Goal: Task Accomplishment & Management: Use online tool/utility

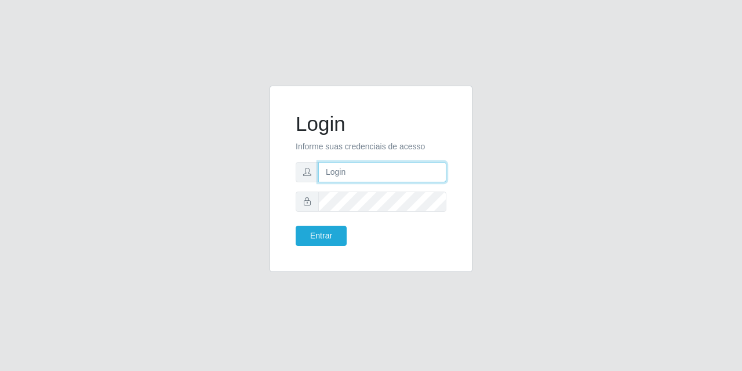
click at [389, 177] on input "text" at bounding box center [382, 172] width 128 height 20
type input "[EMAIL_ADDRESS][DOMAIN_NAME]"
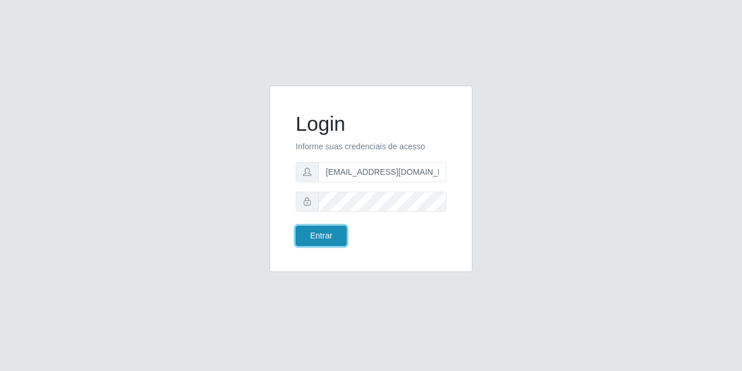
click at [317, 236] on button "Entrar" at bounding box center [320, 236] width 51 height 20
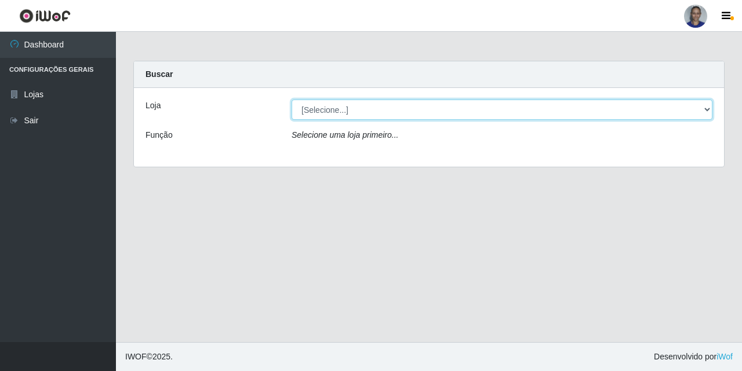
click at [685, 110] on select "[Selecione...] Supermercado [GEOGRAPHIC_DATA]" at bounding box center [501, 110] width 421 height 20
select select "165"
click at [291, 100] on select "[Selecione...] Supermercado [GEOGRAPHIC_DATA]" at bounding box center [501, 110] width 421 height 20
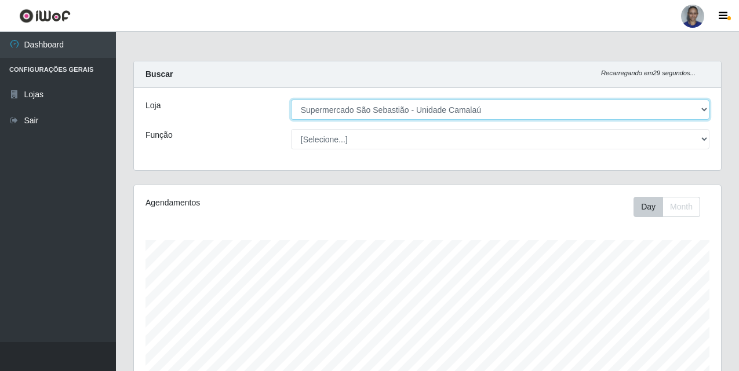
scroll to position [290, 0]
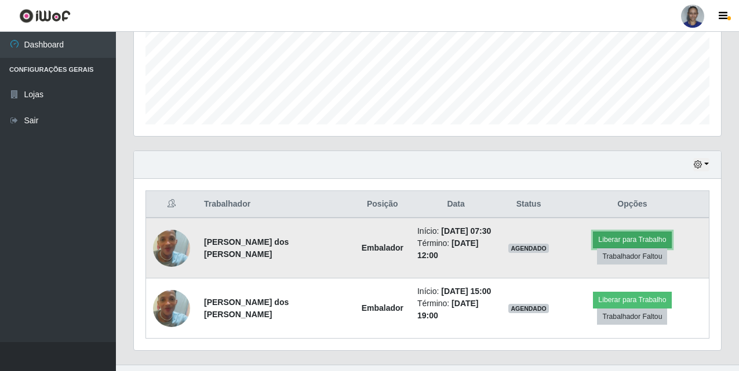
click at [593, 243] on button "Liberar para Trabalho" at bounding box center [632, 240] width 78 height 16
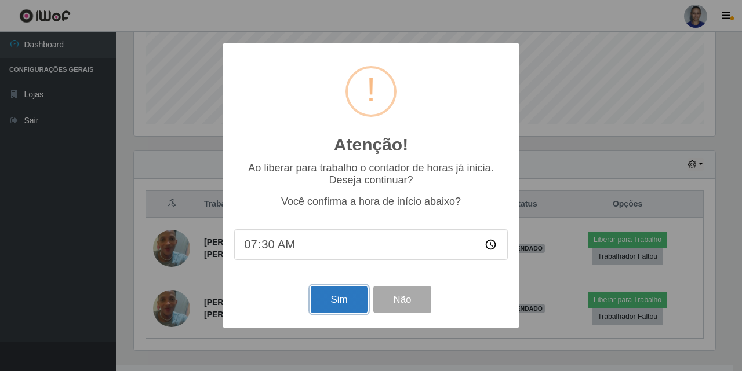
click at [343, 301] on button "Sim" at bounding box center [339, 299] width 56 height 27
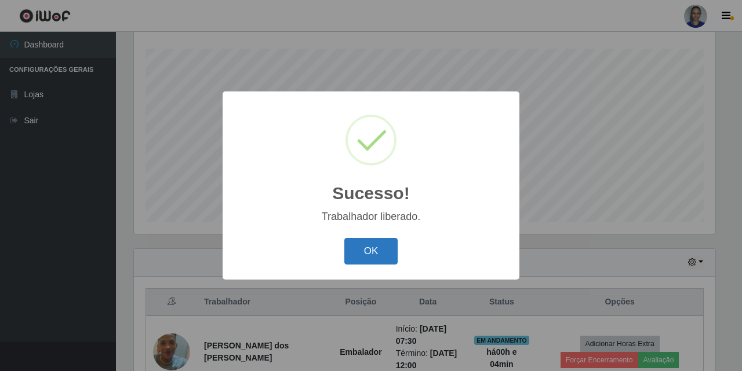
click at [374, 249] on button "OK" at bounding box center [371, 251] width 54 height 27
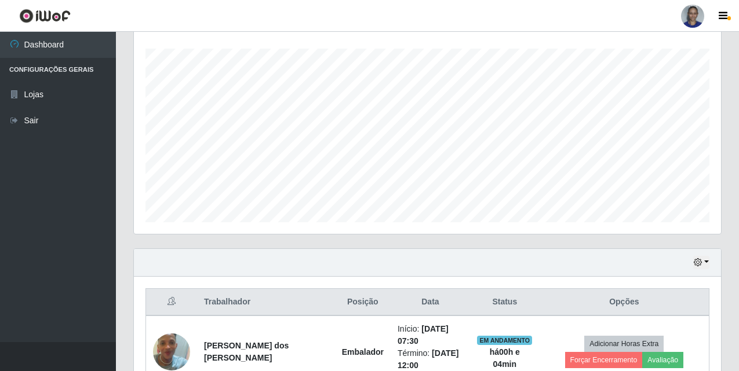
scroll to position [337, 0]
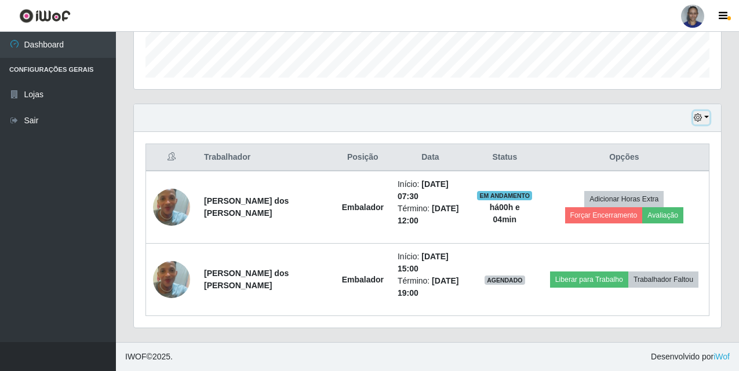
click at [706, 119] on button "button" at bounding box center [701, 117] width 16 height 13
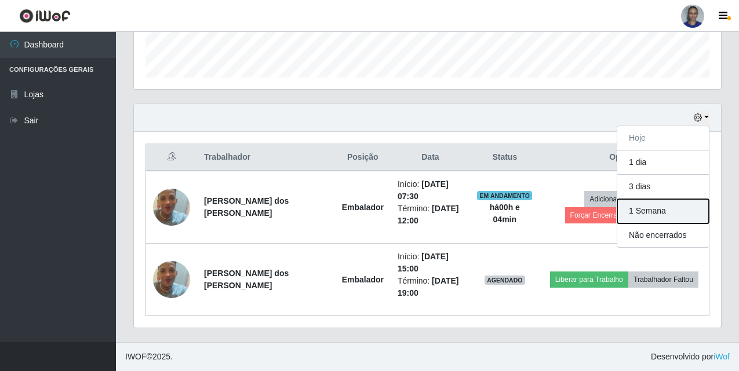
click at [678, 203] on button "1 Semana" at bounding box center [663, 211] width 92 height 24
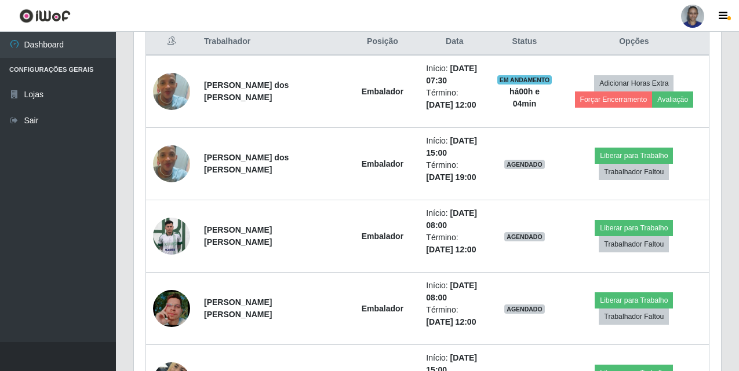
scroll to position [568, 0]
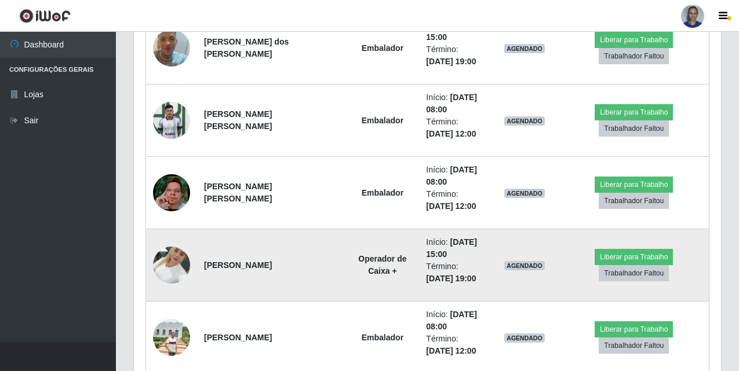
click at [159, 249] on td at bounding box center [172, 265] width 52 height 72
click at [159, 260] on img at bounding box center [171, 264] width 37 height 49
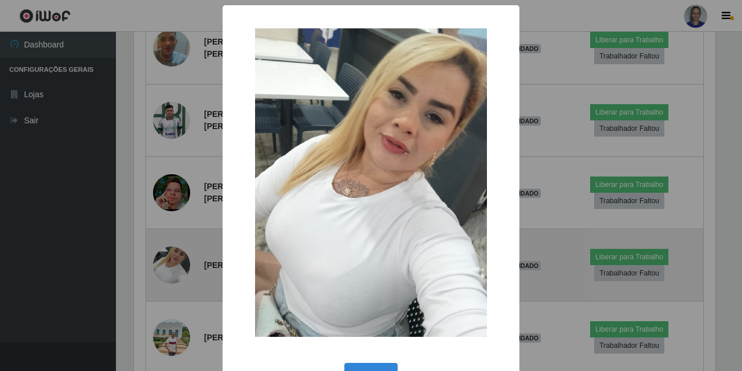
click at [160, 260] on div "× OK Cancel" at bounding box center [371, 185] width 742 height 371
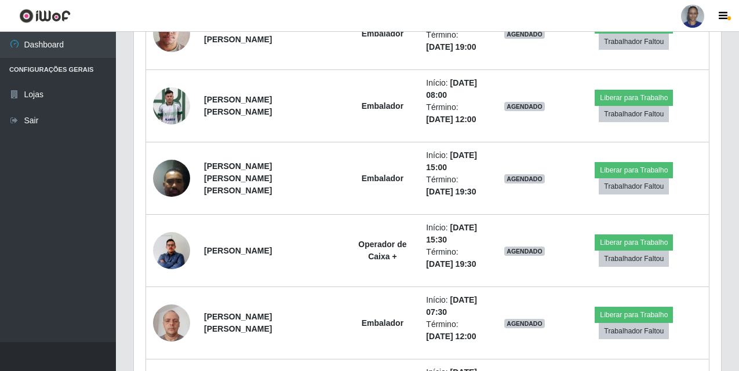
scroll to position [1438, 0]
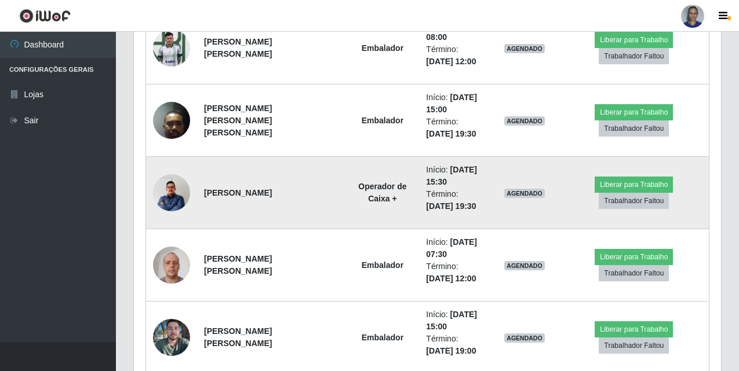
click at [176, 191] on img at bounding box center [171, 193] width 37 height 48
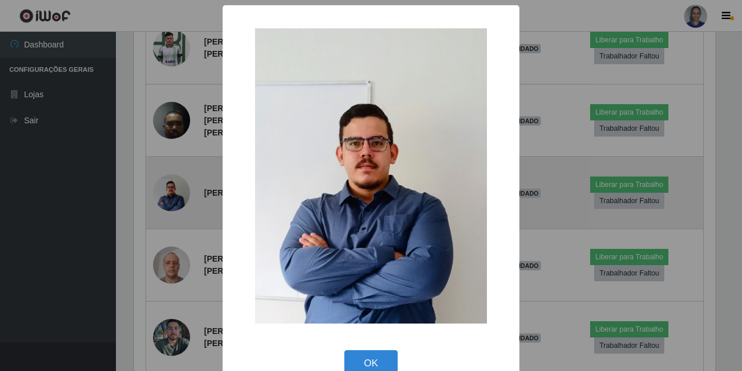
click at [176, 191] on div "× OK Cancel" at bounding box center [371, 185] width 742 height 371
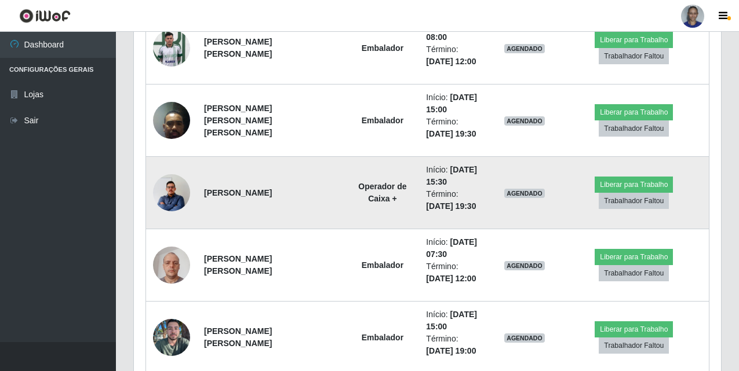
scroll to position [1553, 0]
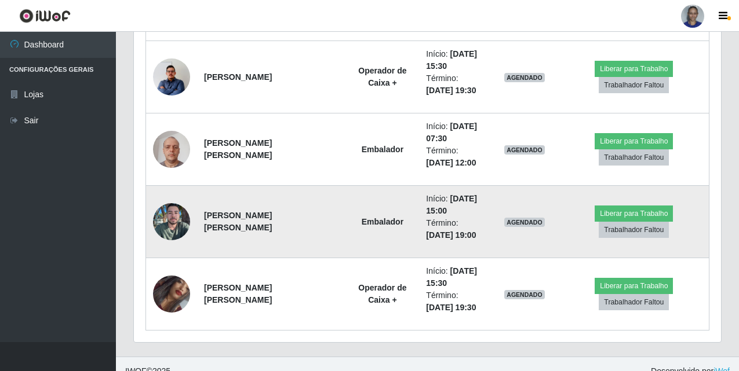
click at [167, 227] on img at bounding box center [171, 222] width 37 height 50
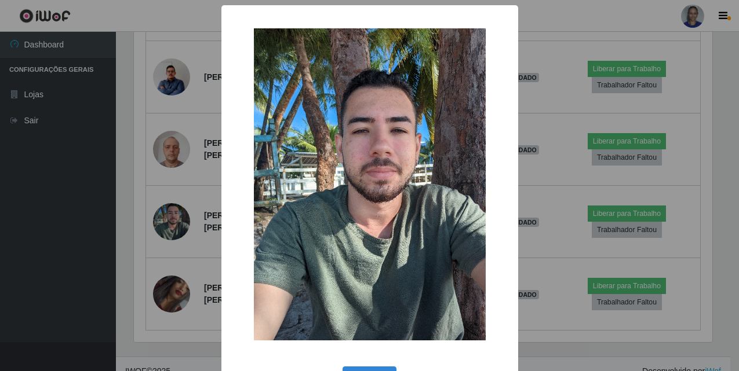
scroll to position [240, 581]
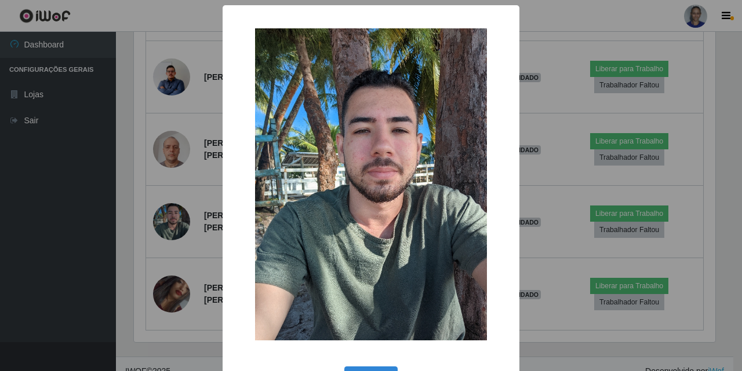
click at [169, 225] on div "× OK Cancel" at bounding box center [371, 185] width 742 height 371
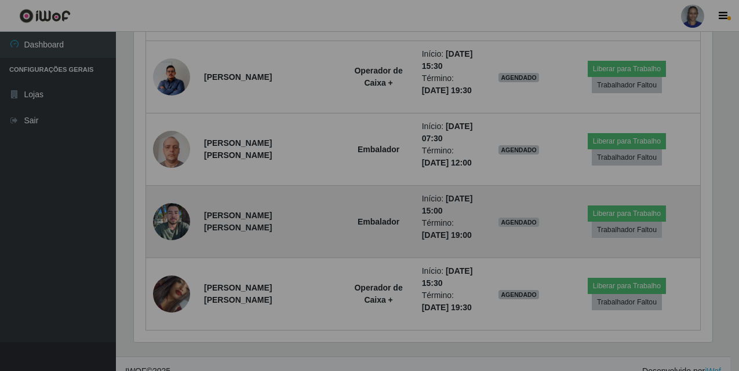
scroll to position [240, 587]
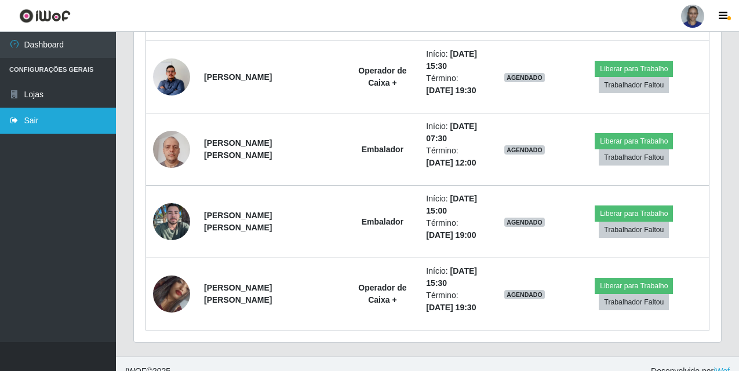
click at [77, 127] on link "Sair" at bounding box center [58, 121] width 116 height 26
